Goal: Information Seeking & Learning: Learn about a topic

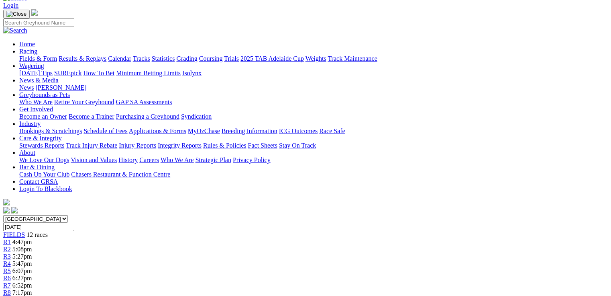
scroll to position [64, 0]
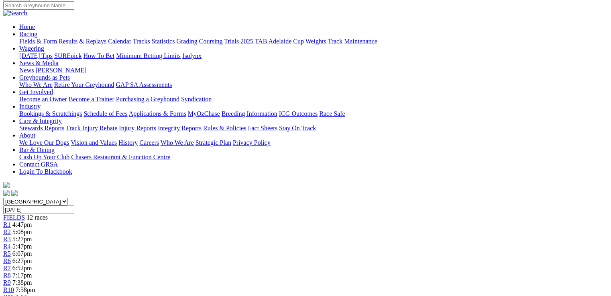
click at [233, 243] on div "R4 5:47pm" at bounding box center [305, 246] width 605 height 7
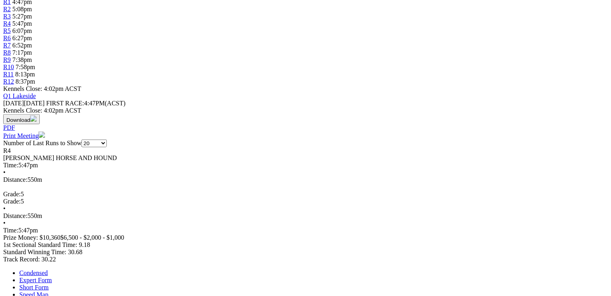
scroll to position [289, 0]
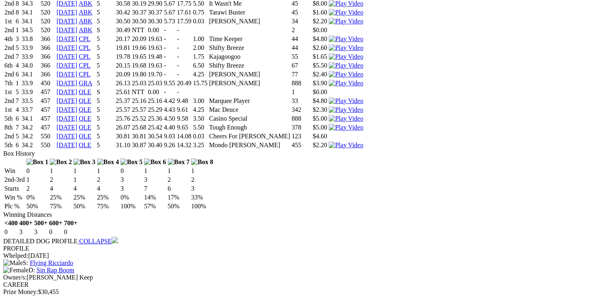
scroll to position [1221, 0]
drag, startPoint x: 185, startPoint y: 74, endPoint x: 228, endPoint y: 70, distance: 42.3
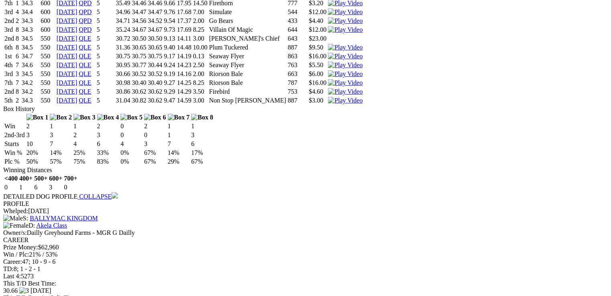
scroll to position [1953, 0]
